Goal: Task Accomplishment & Management: Use online tool/utility

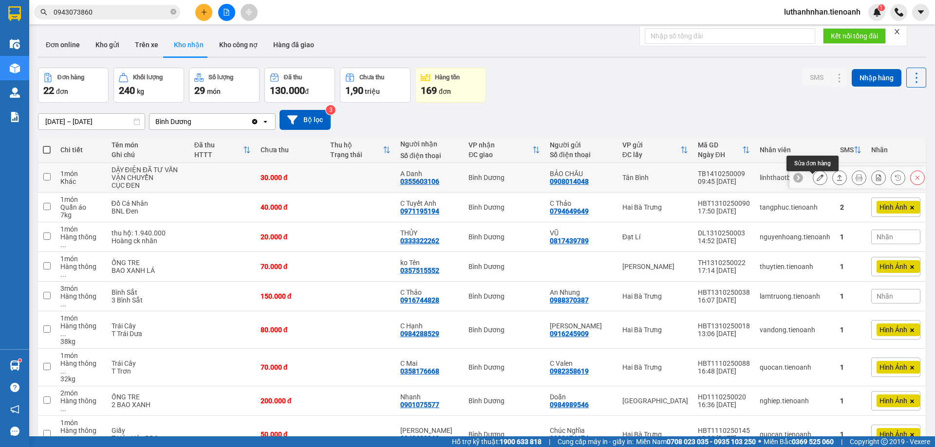
click at [817, 181] on icon at bounding box center [820, 177] width 7 height 7
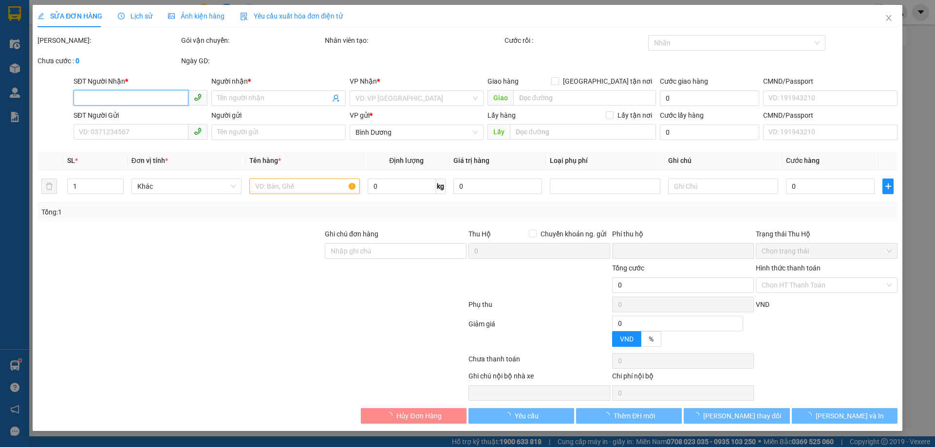
type input "0355603106"
type input "A Danh"
type input "0908014048"
type input "BẢO CHÂU"
type input "0"
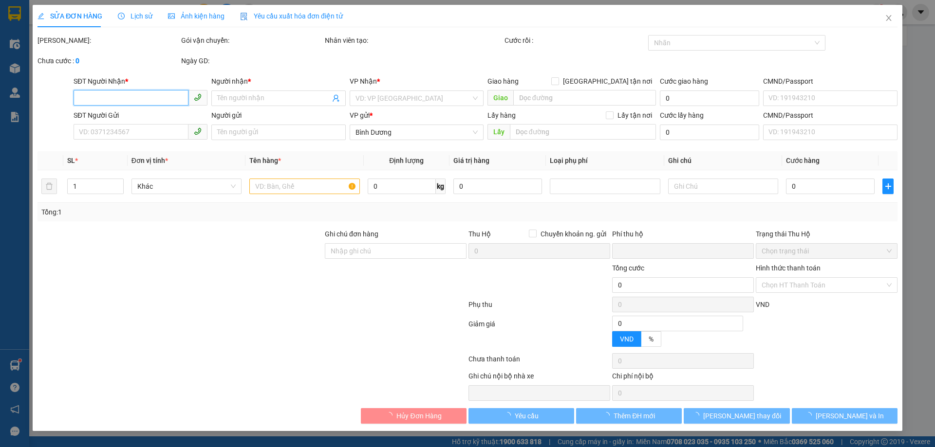
type input "30.000"
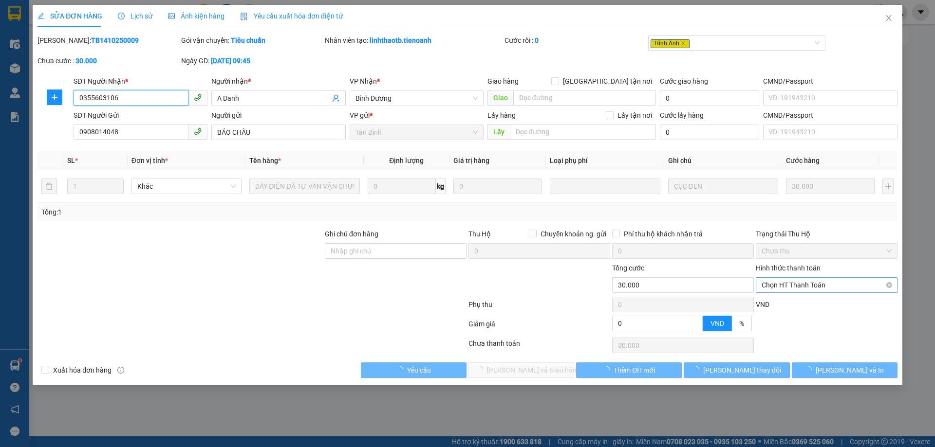
click at [788, 287] on span "Chọn HT Thanh Toán" at bounding box center [827, 285] width 130 height 15
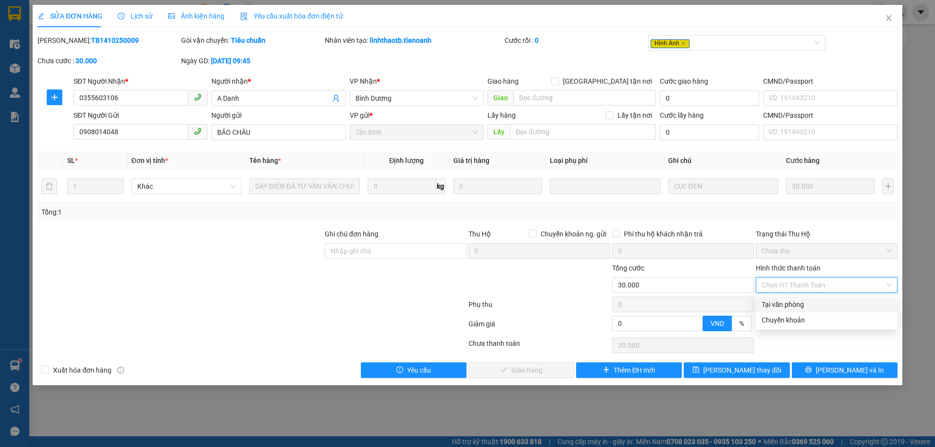
click at [784, 308] on div "Tại văn phòng" at bounding box center [827, 304] width 130 height 11
type input "0"
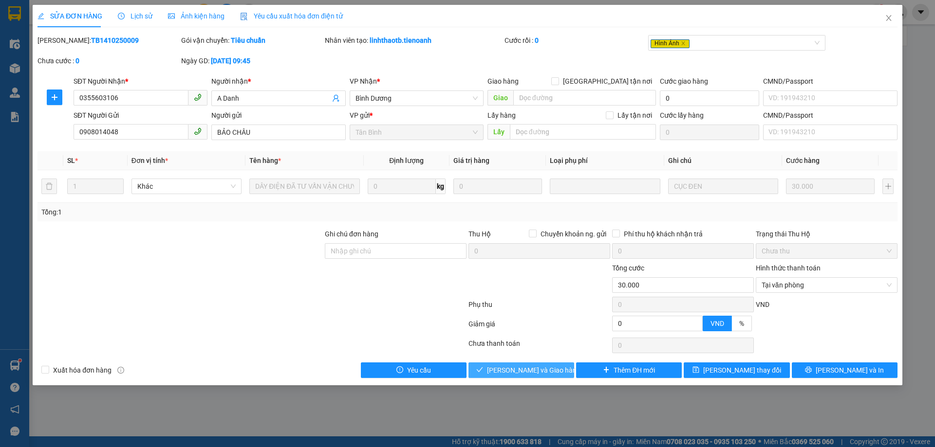
click at [551, 377] on button "[PERSON_NAME] và Giao hàng" at bounding box center [521, 371] width 106 height 16
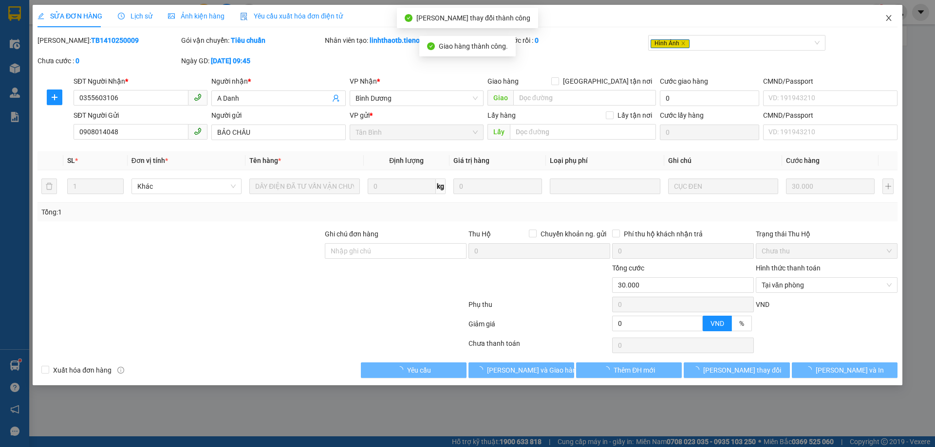
click at [892, 20] on icon "close" at bounding box center [889, 18] width 8 height 8
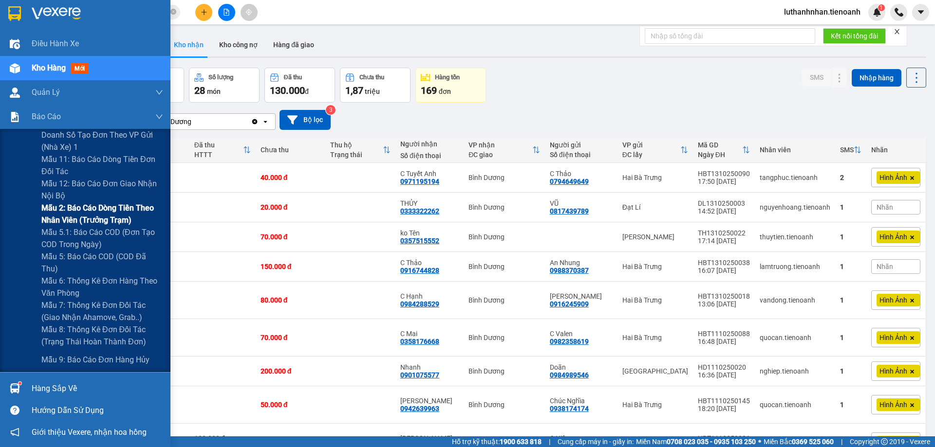
click at [106, 217] on span "Mẫu 2: Báo cáo dòng tiền theo nhân viên (Trưởng Trạm)" at bounding box center [102, 214] width 122 height 24
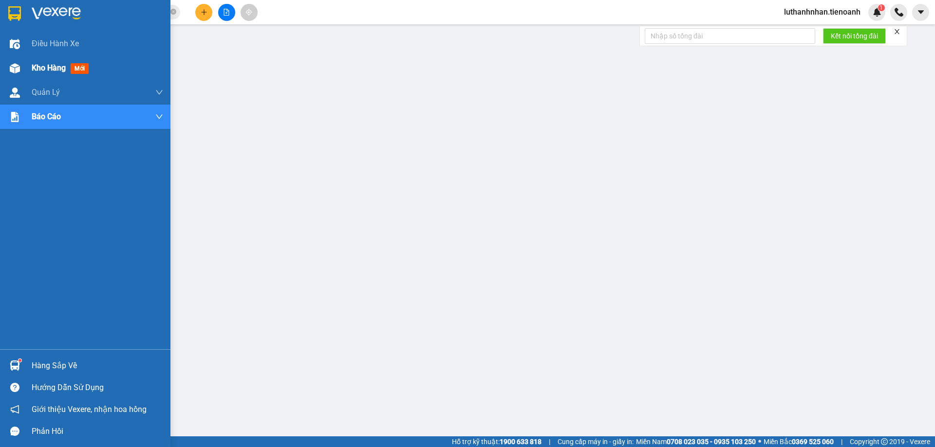
click at [41, 64] on span "Kho hàng" at bounding box center [49, 67] width 34 height 9
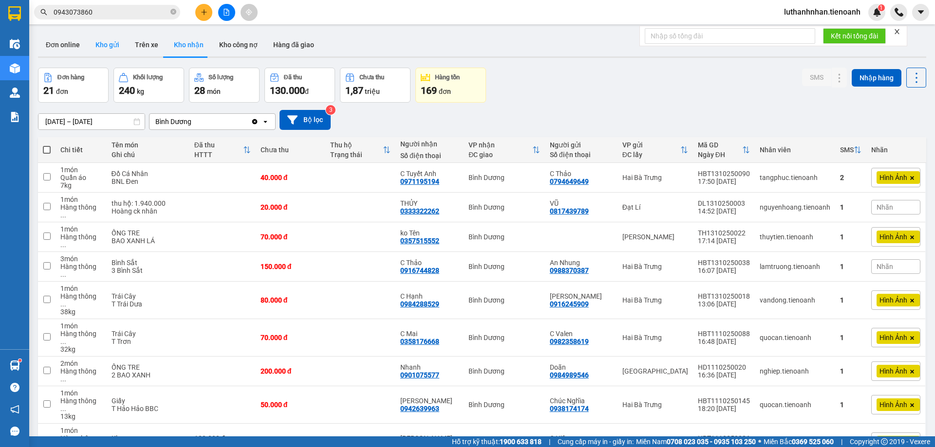
click at [110, 49] on button "Kho gửi" at bounding box center [107, 44] width 39 height 23
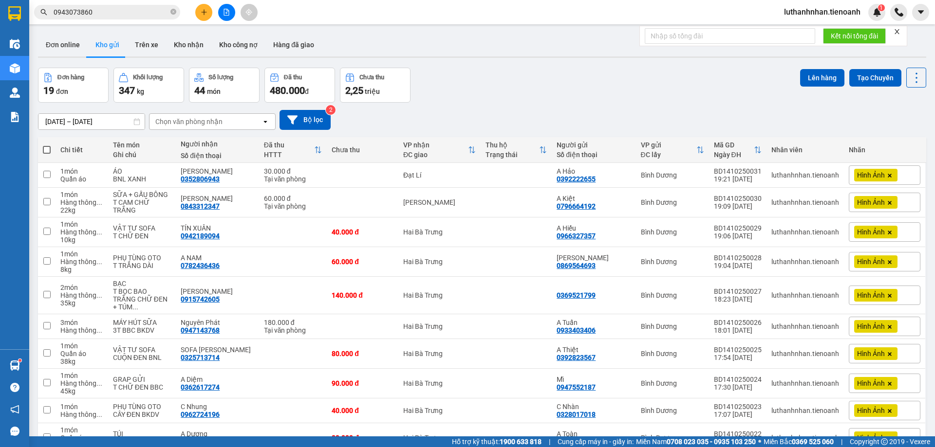
scroll to position [342, 0]
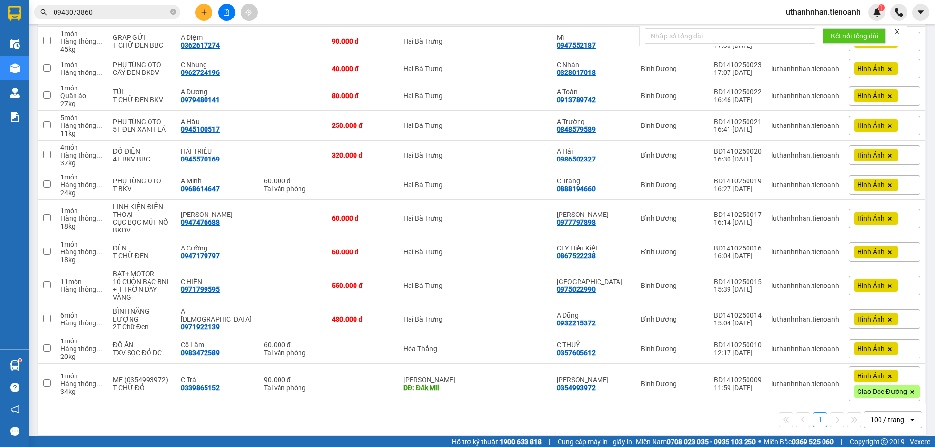
click at [896, 416] on div "100 / trang" at bounding box center [887, 420] width 34 height 10
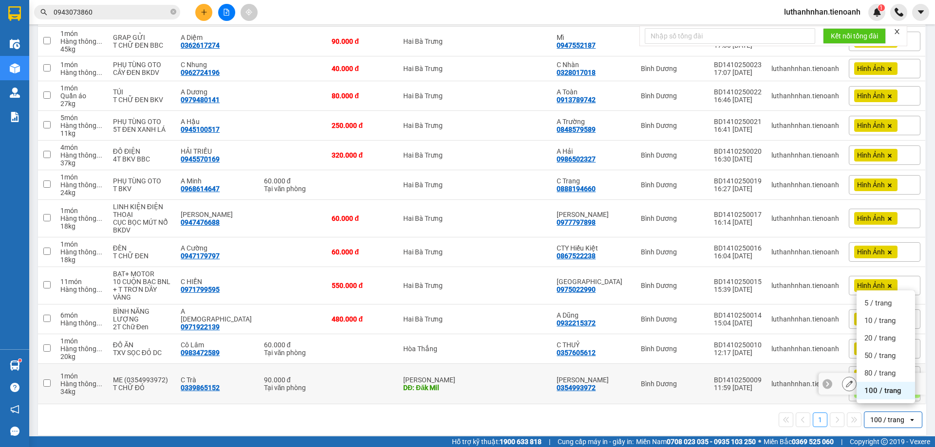
click at [486, 412] on div "1 100 / trang open" at bounding box center [482, 420] width 880 height 17
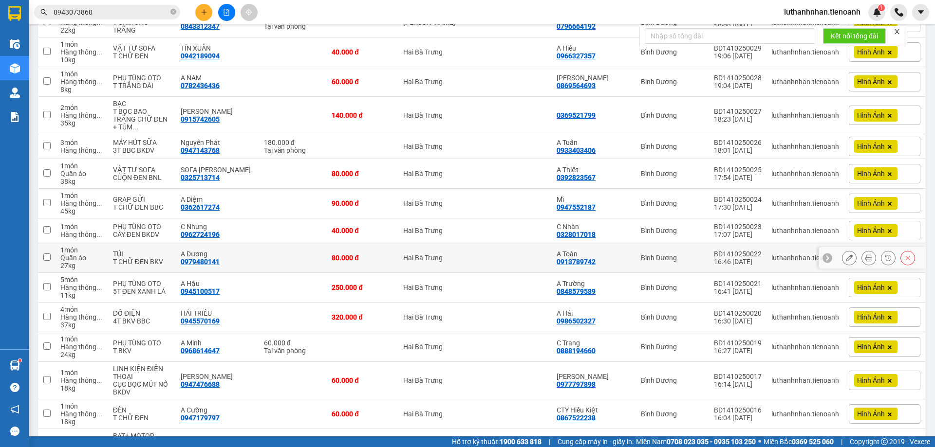
scroll to position [18, 0]
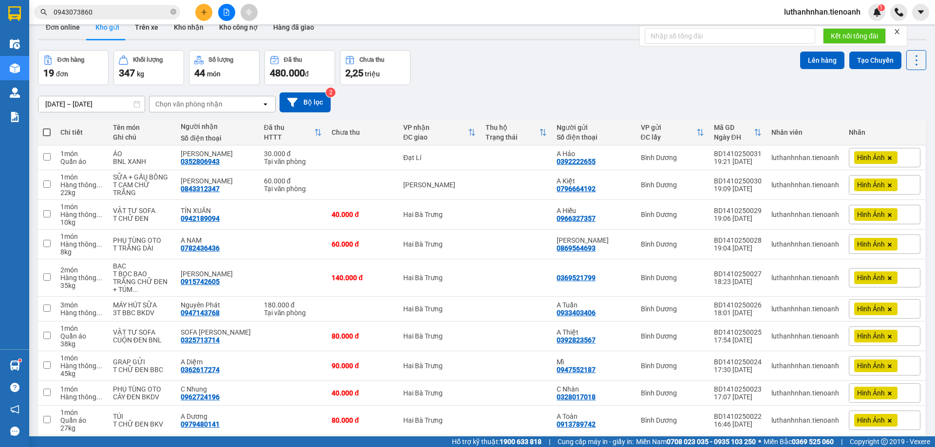
click at [45, 132] on span at bounding box center [47, 133] width 8 height 8
click at [47, 128] on input "checkbox" at bounding box center [47, 128] width 0 height 0
checkbox input "true"
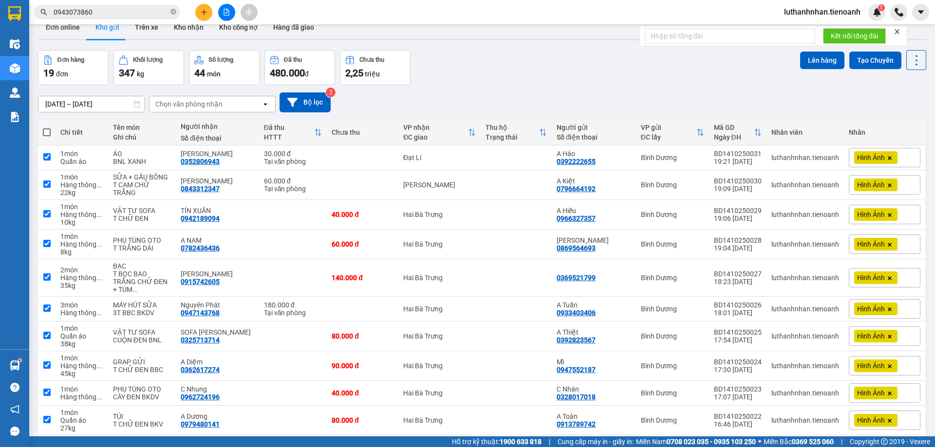
checkbox input "true"
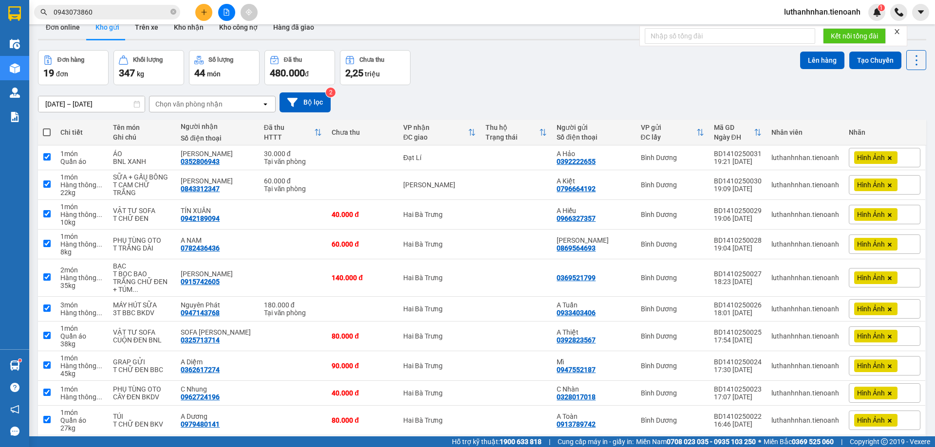
checkbox input "true"
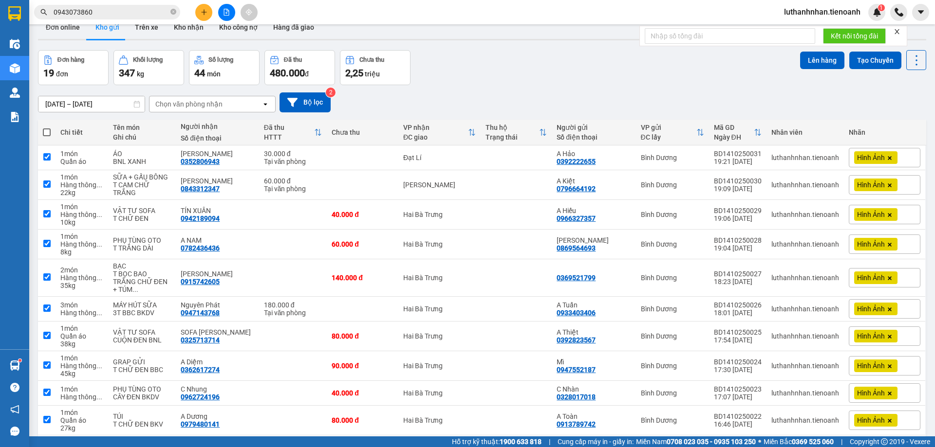
checkbox input "true"
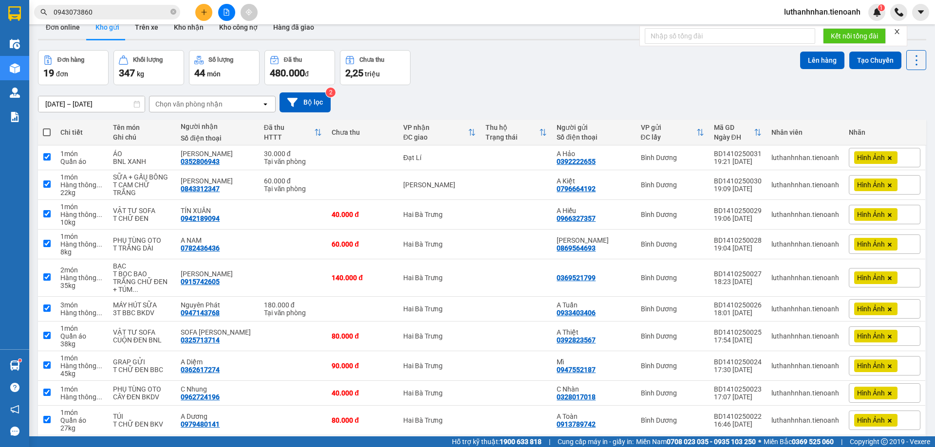
checkbox input "true"
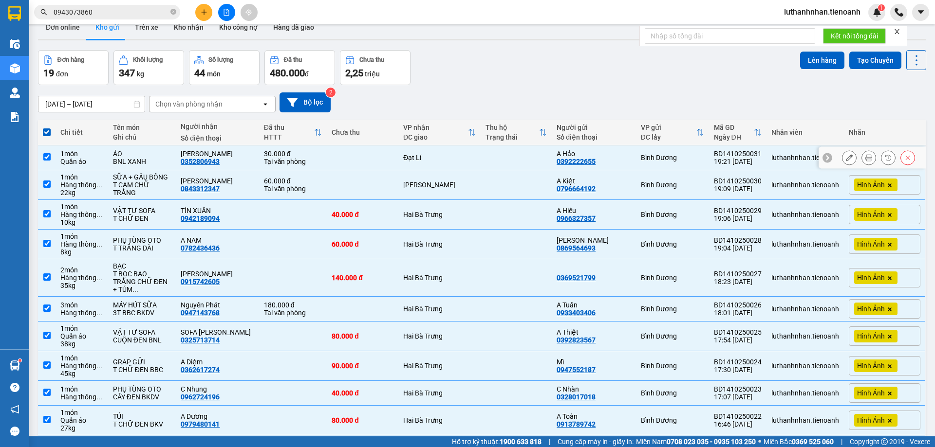
click at [347, 158] on td at bounding box center [363, 158] width 72 height 25
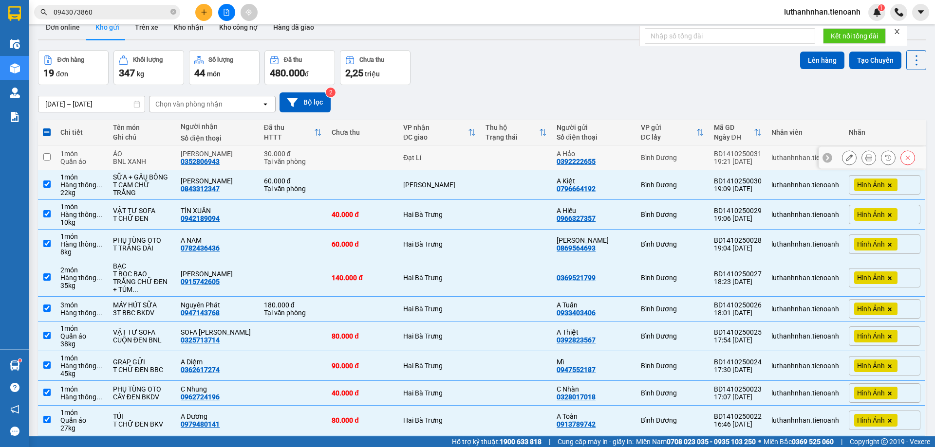
click at [382, 146] on td at bounding box center [363, 158] width 72 height 25
checkbox input "true"
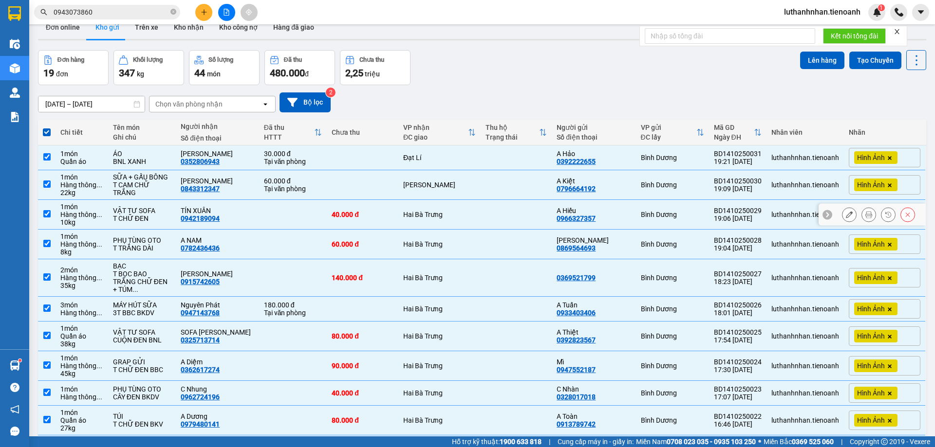
scroll to position [342, 0]
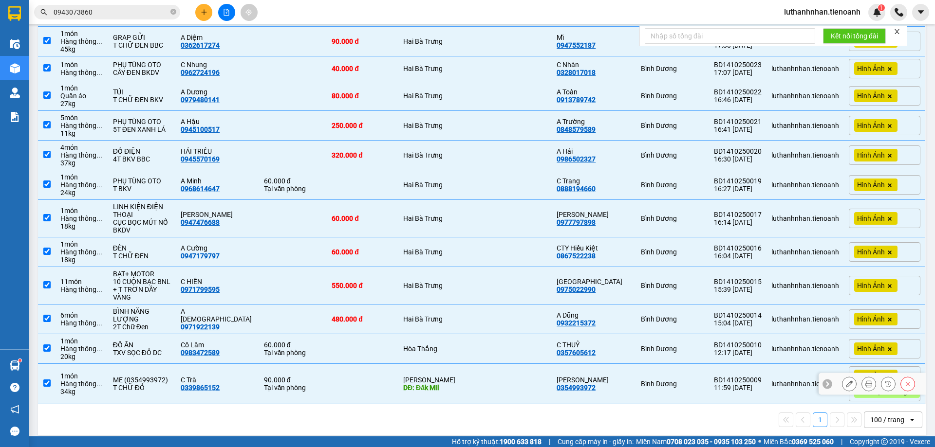
click at [365, 368] on td at bounding box center [363, 384] width 72 height 40
checkbox input "false"
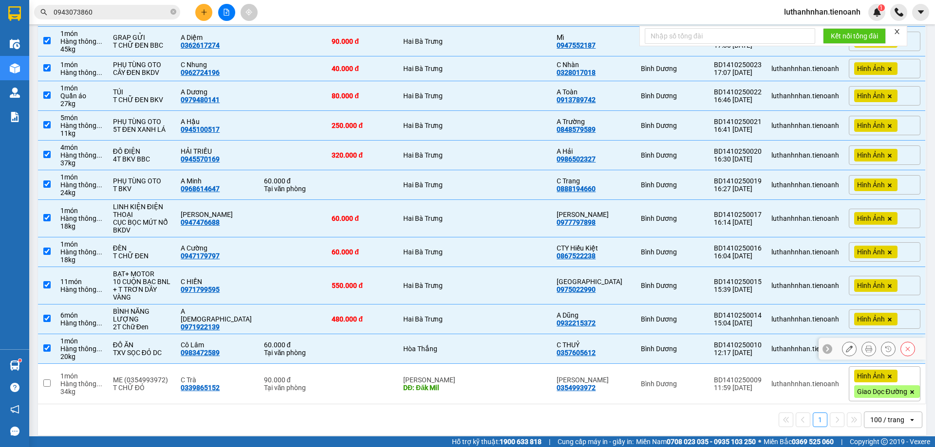
scroll to position [0, 0]
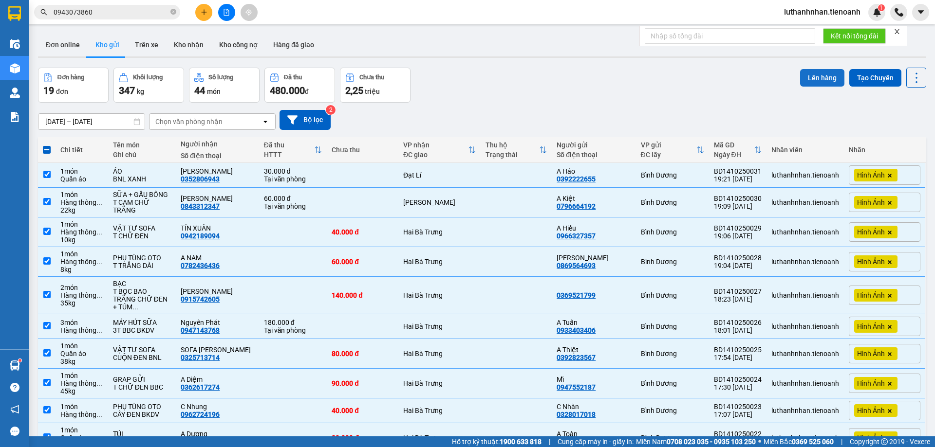
click at [823, 73] on button "Lên hàng" at bounding box center [822, 78] width 44 height 18
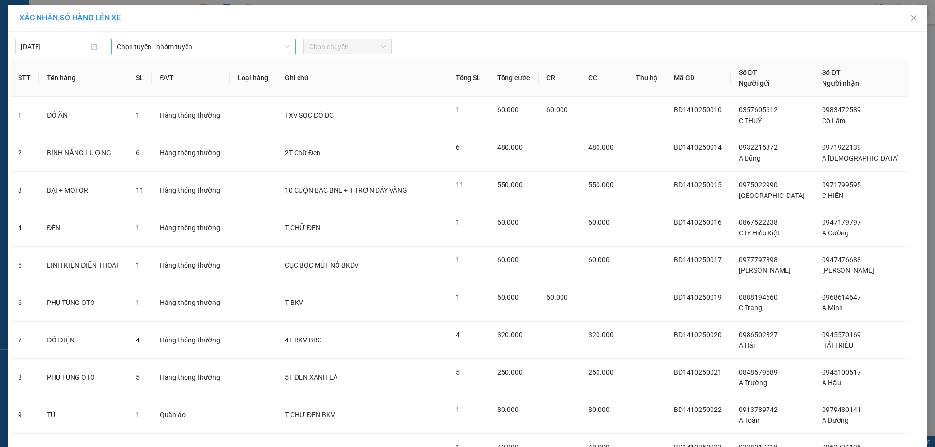
click at [251, 47] on span "Chọn tuyến - nhóm tuyến" at bounding box center [203, 46] width 173 height 15
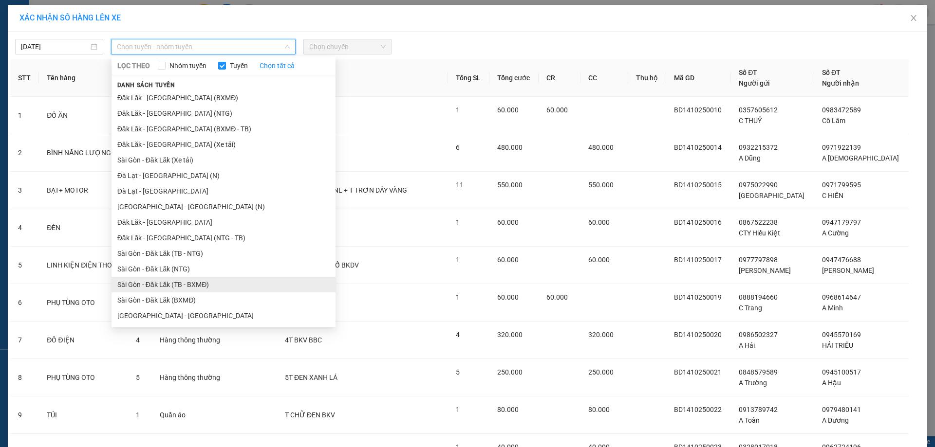
click at [182, 285] on li "Sài Gòn - Đăk Lăk (TB - BXMĐ)" at bounding box center [224, 285] width 224 height 16
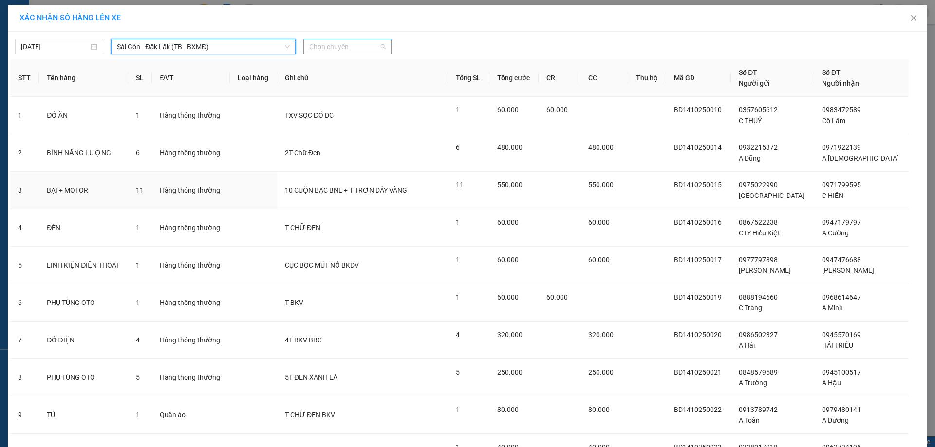
click at [325, 51] on span "Chọn chuyến" at bounding box center [347, 46] width 76 height 15
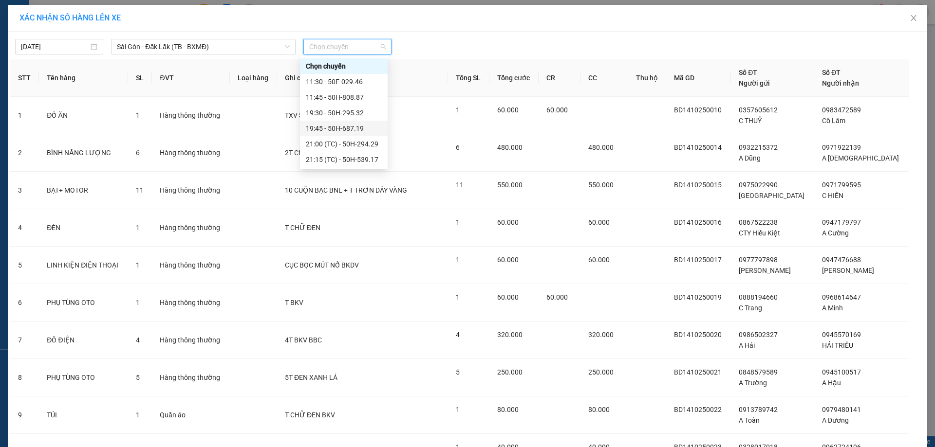
click at [356, 126] on div "19:45 - 50H-687.19" at bounding box center [344, 128] width 76 height 11
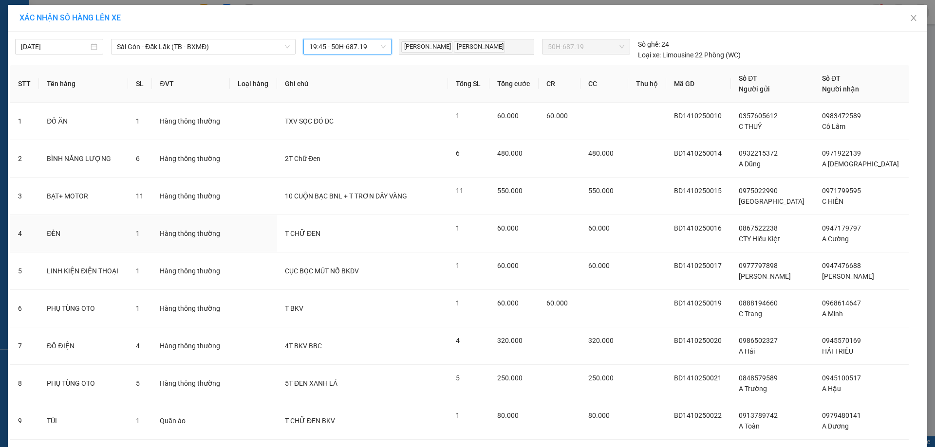
scroll to position [401, 0]
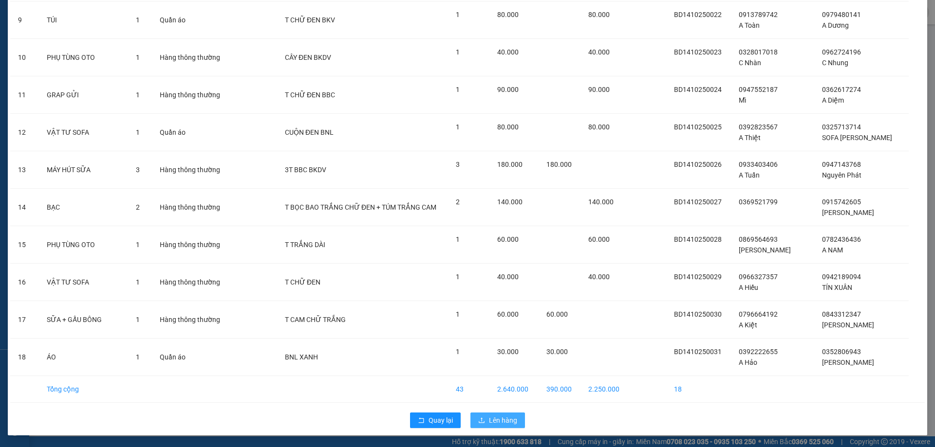
click at [503, 421] on span "Lên hàng" at bounding box center [503, 420] width 28 height 11
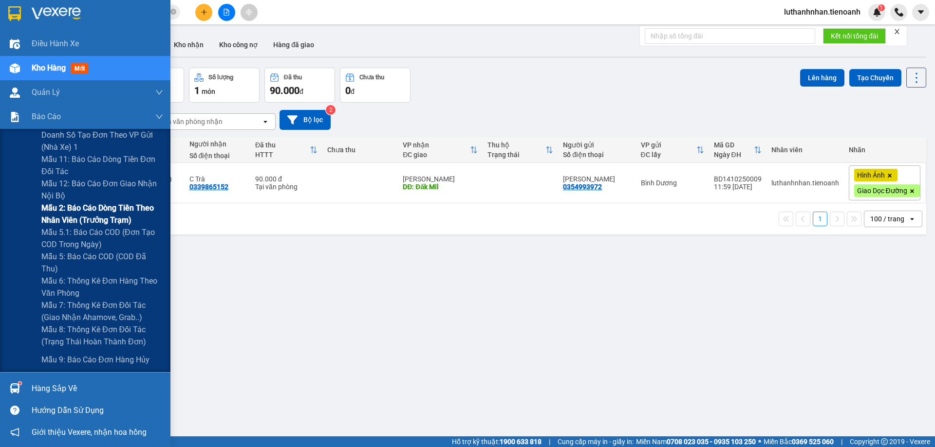
click at [125, 216] on span "Mẫu 2: Báo cáo dòng tiền theo nhân viên (Trưởng Trạm)" at bounding box center [102, 214] width 122 height 24
